Goal: Information Seeking & Learning: Learn about a topic

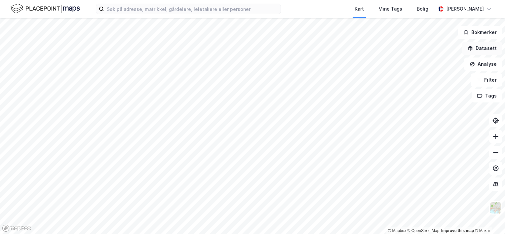
click at [473, 48] on icon "button" at bounding box center [470, 48] width 5 height 5
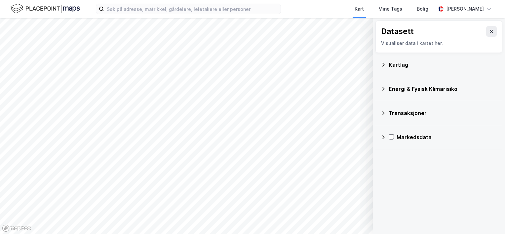
click at [384, 64] on icon at bounding box center [383, 65] width 2 height 4
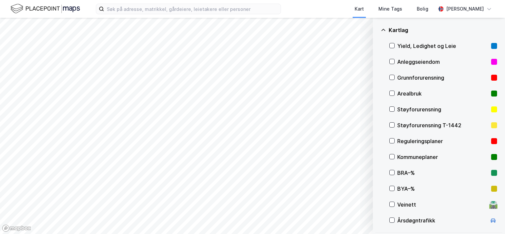
scroll to position [37, 0]
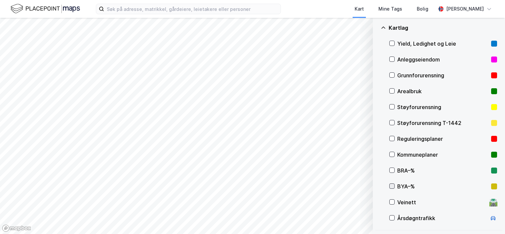
click at [393, 184] on icon at bounding box center [392, 186] width 5 height 5
click at [339, 214] on button "Vis" at bounding box center [338, 216] width 55 height 11
click at [393, 185] on icon at bounding box center [392, 186] width 5 height 5
click at [393, 137] on icon at bounding box center [392, 138] width 5 height 5
click at [336, 215] on icon "button" at bounding box center [333, 216] width 5 height 5
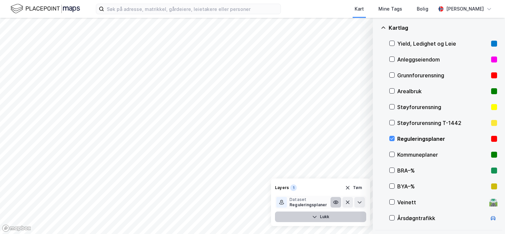
click at [333, 200] on icon at bounding box center [335, 202] width 5 height 5
click at [334, 202] on icon at bounding box center [335, 202] width 5 height 5
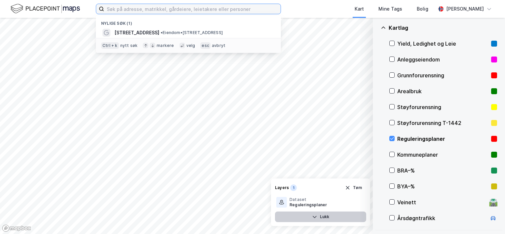
click at [218, 10] on input at bounding box center [192, 9] width 176 height 10
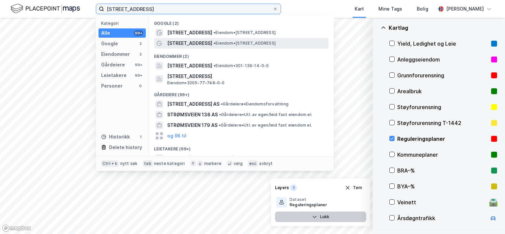
type input "[STREET_ADDRESS]"
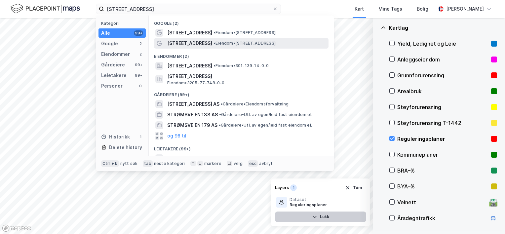
click at [213, 42] on span "•" at bounding box center [214, 43] width 2 height 5
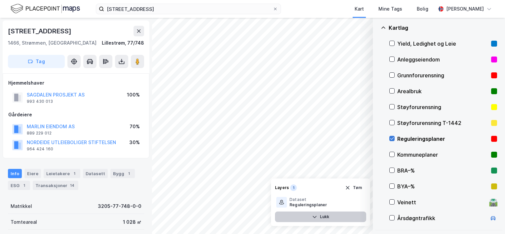
click at [391, 137] on icon at bounding box center [392, 138] width 5 height 5
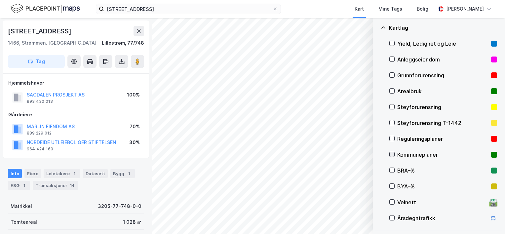
click at [392, 153] on icon at bounding box center [392, 154] width 5 height 5
click at [391, 154] on icon at bounding box center [392, 154] width 5 height 5
